Goal: Task Accomplishment & Management: Complete application form

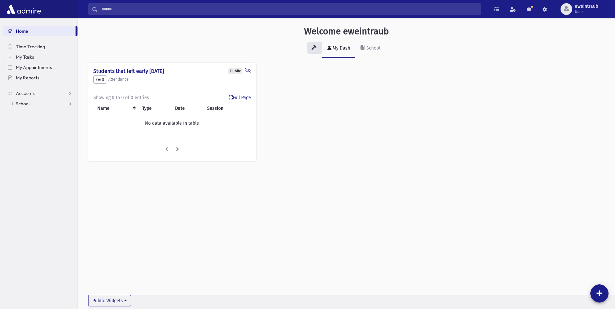
click at [28, 77] on span "My Reports" at bounding box center [27, 78] width 23 height 6
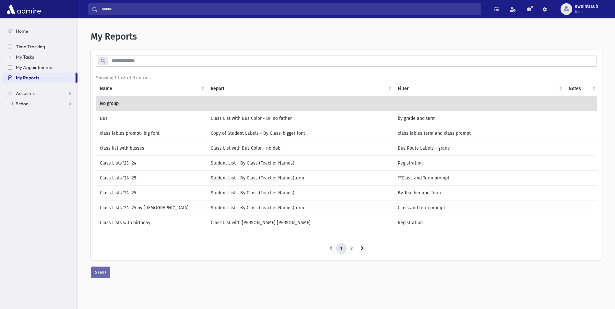
click at [28, 103] on span "School" at bounding box center [23, 104] width 14 height 6
click at [42, 94] on link "Accounts" at bounding box center [40, 93] width 75 height 10
click at [36, 125] on link "School" at bounding box center [40, 124] width 75 height 10
click at [140, 64] on input "search" at bounding box center [352, 61] width 489 height 12
click at [25, 80] on span "My Reports" at bounding box center [27, 78] width 23 height 6
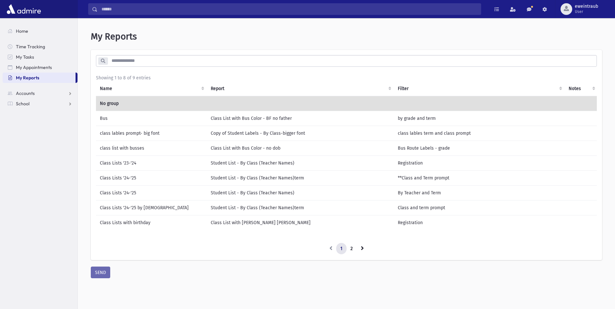
click at [129, 63] on input "search" at bounding box center [352, 61] width 489 height 12
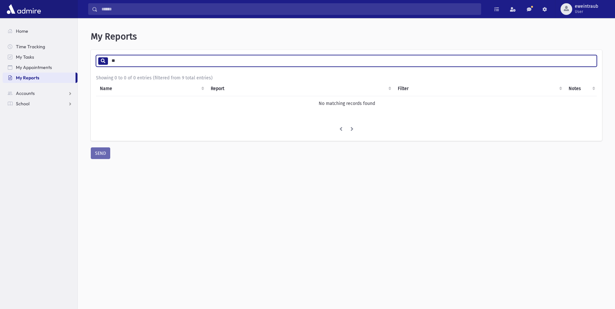
type input "*"
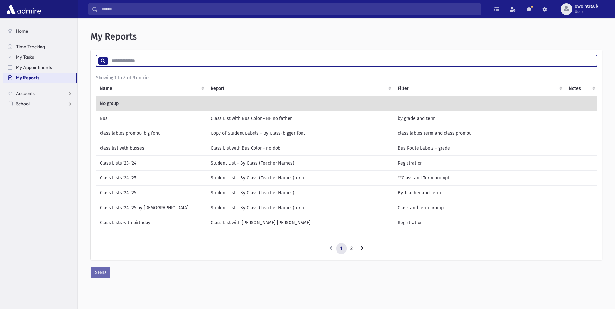
click at [22, 107] on link "School" at bounding box center [40, 104] width 75 height 10
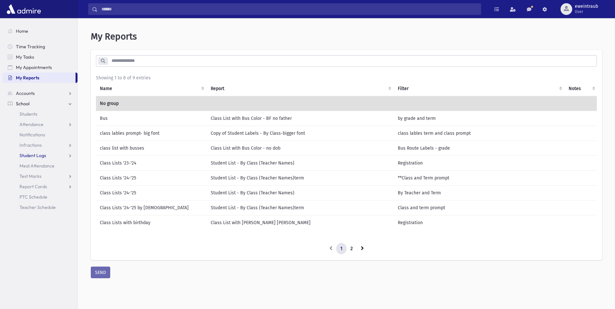
click at [29, 157] on span "Student Logs" at bounding box center [32, 156] width 27 height 6
click at [29, 167] on span "Entry" at bounding box center [30, 166] width 11 height 6
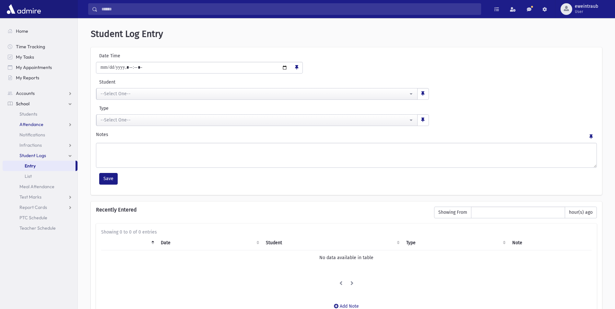
click at [29, 125] on span "Attendance" at bounding box center [31, 125] width 24 height 6
click at [30, 132] on link "Entry" at bounding box center [40, 135] width 75 height 10
